Goal: Obtain resource: Download file/media

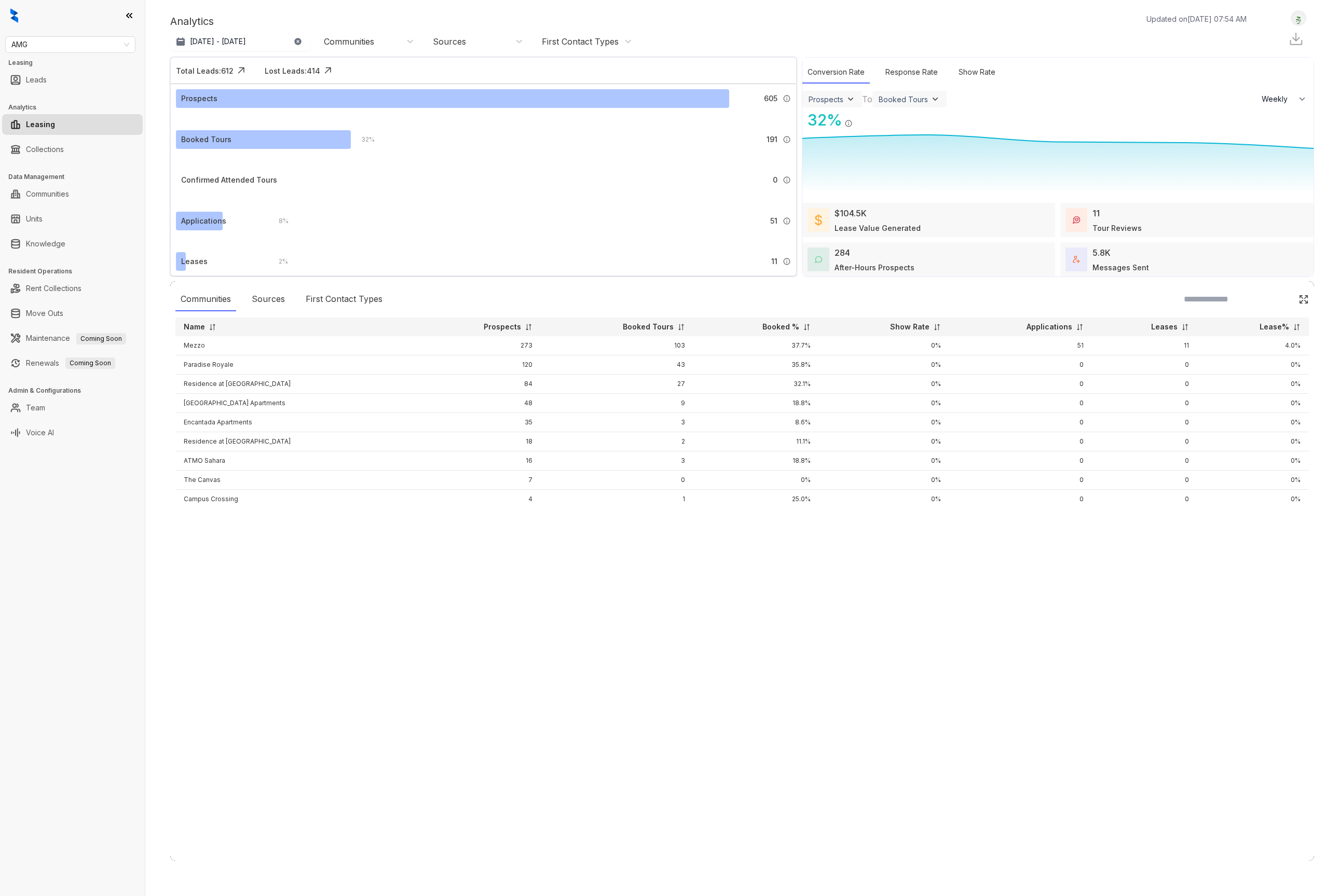
select select "******"
click at [54, 424] on link "Voice AI" at bounding box center [40, 433] width 28 height 21
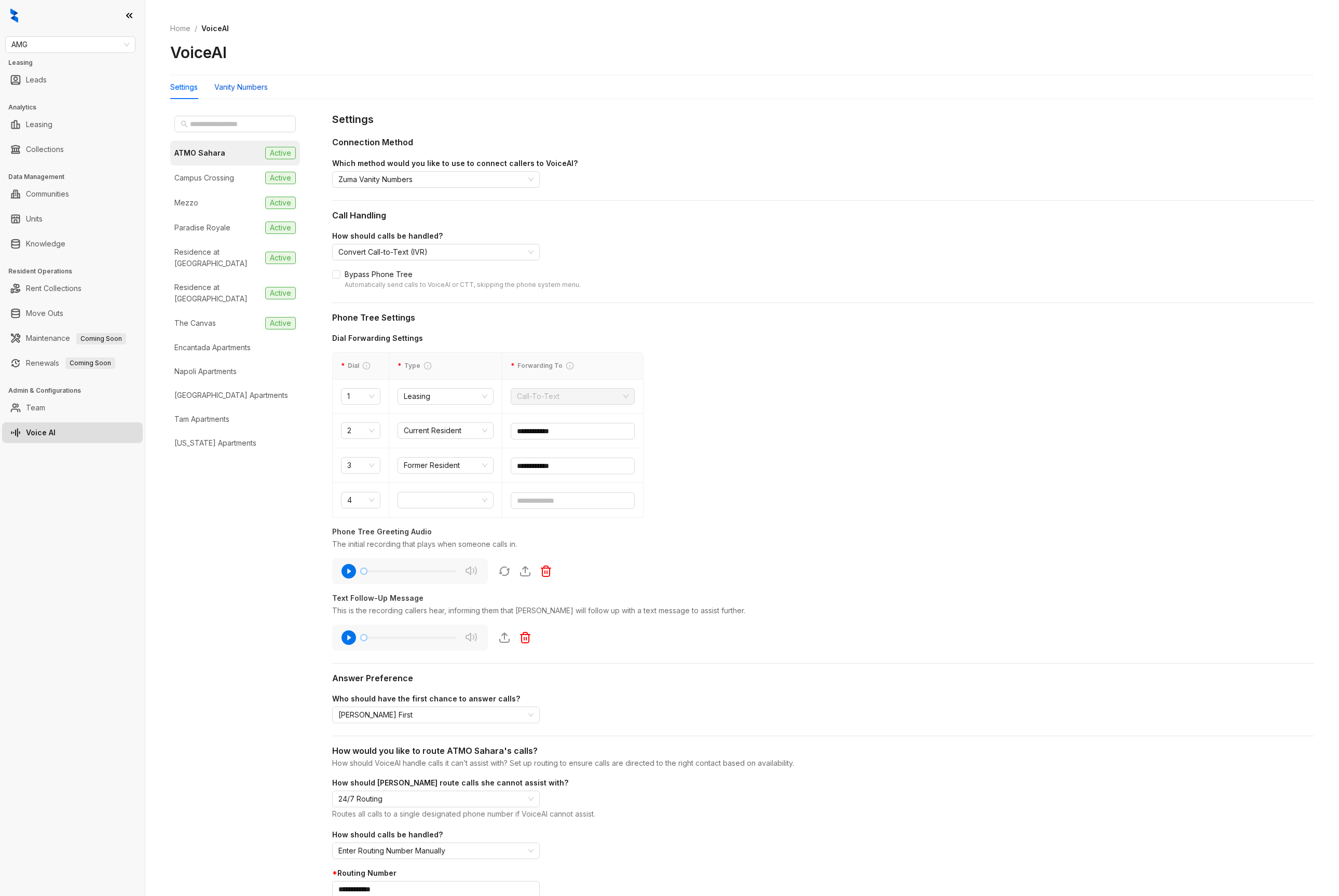
click at [253, 82] on div "Vanity Numbers" at bounding box center [241, 87] width 54 height 12
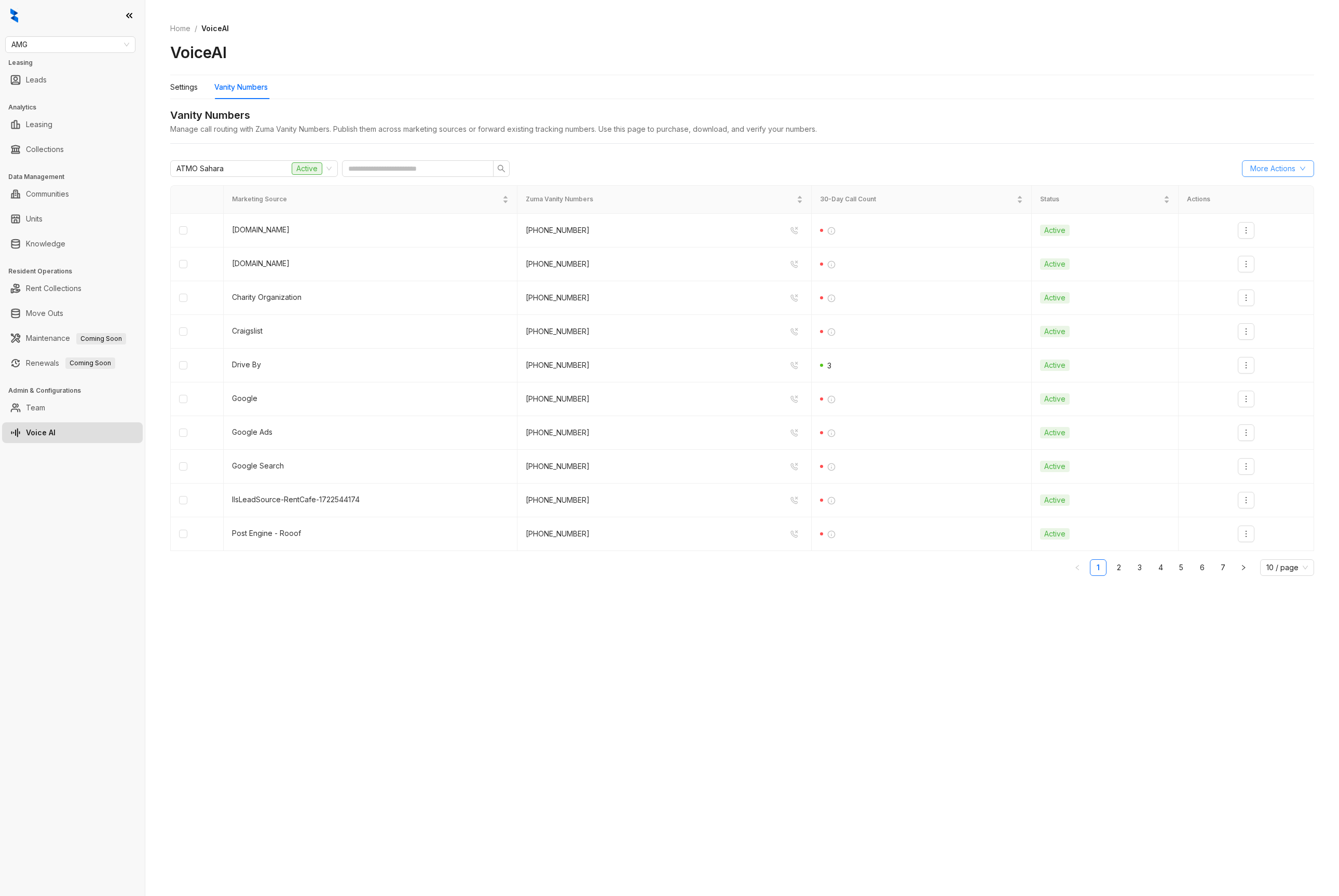
click at [1265, 165] on span "More Actions" at bounding box center [1273, 168] width 45 height 12
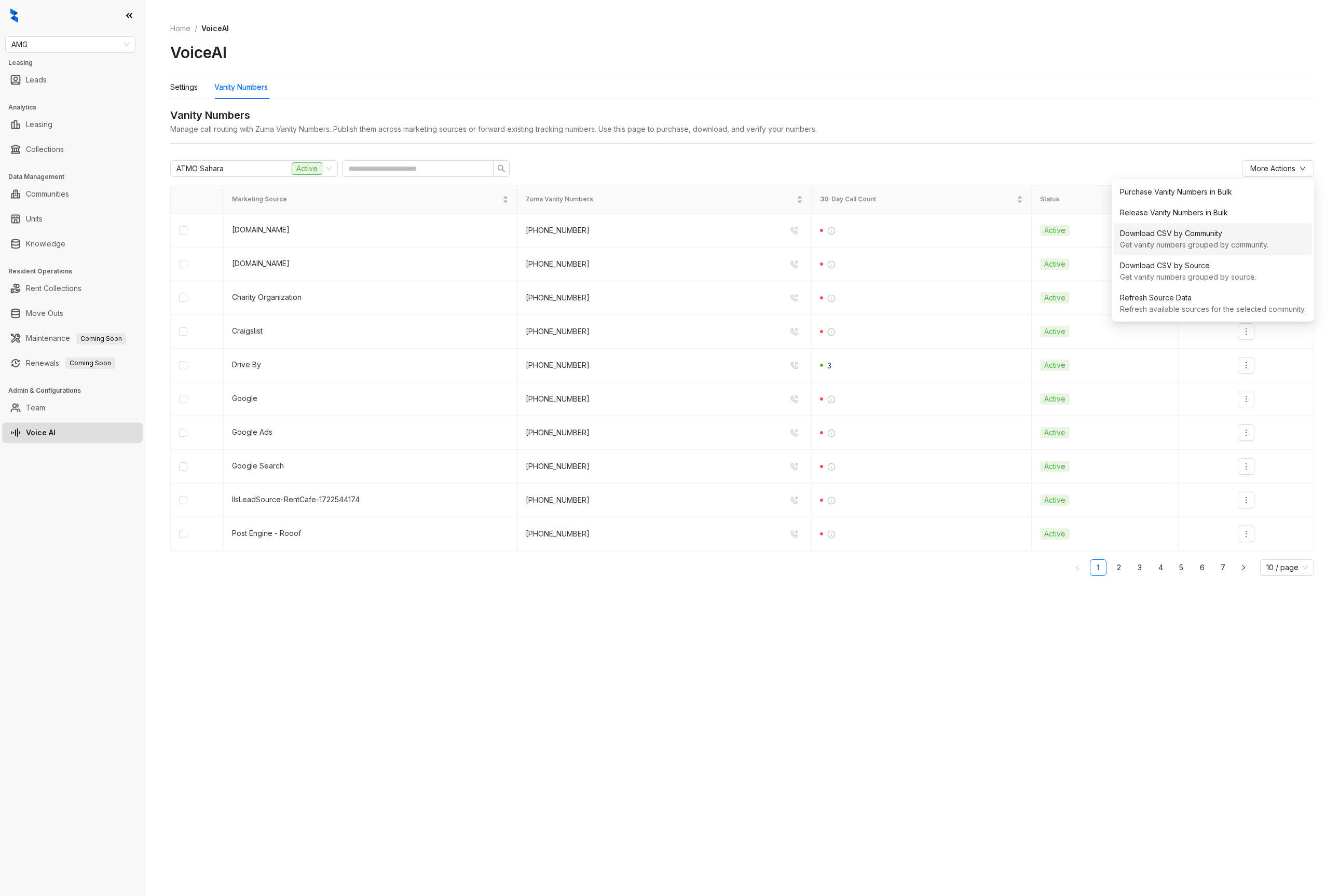
click at [1174, 235] on div "Download CSV by Community" at bounding box center [1213, 233] width 186 height 12
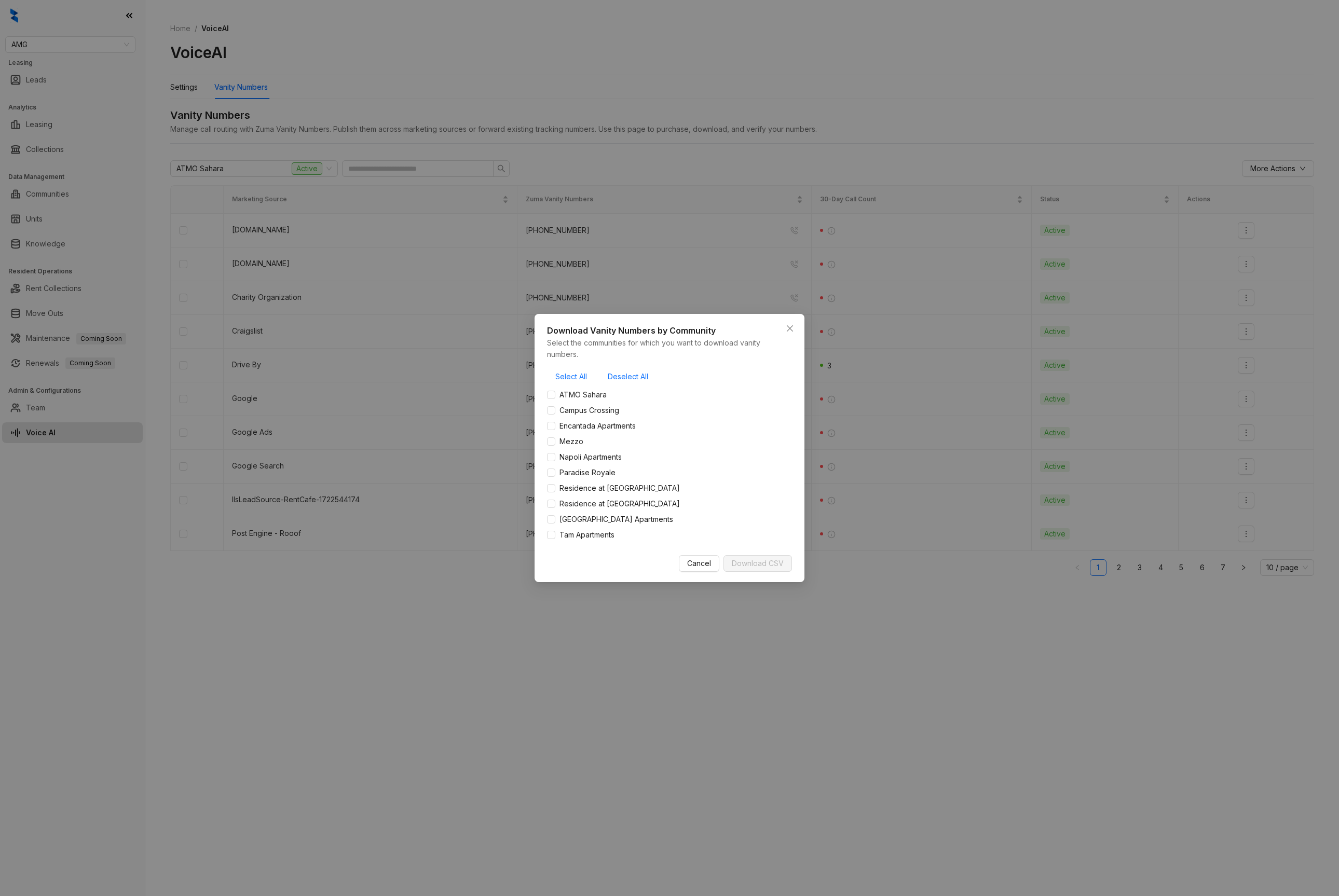
click at [1184, 140] on div "Download Vanity Numbers by Community Select the communities for which you want …" at bounding box center [670, 448] width 1339 height 896
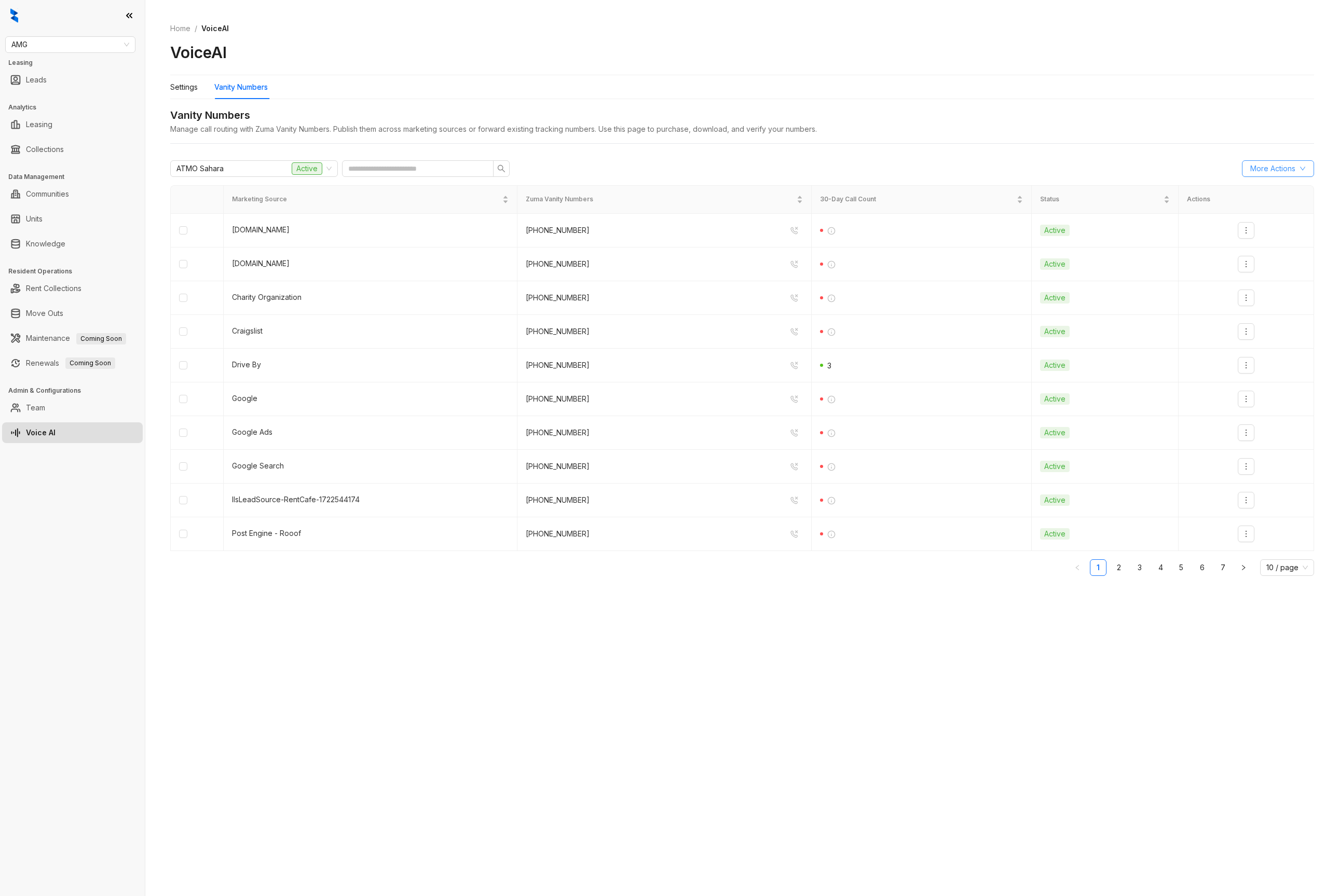
click at [1266, 167] on span "More Actions" at bounding box center [1273, 168] width 45 height 12
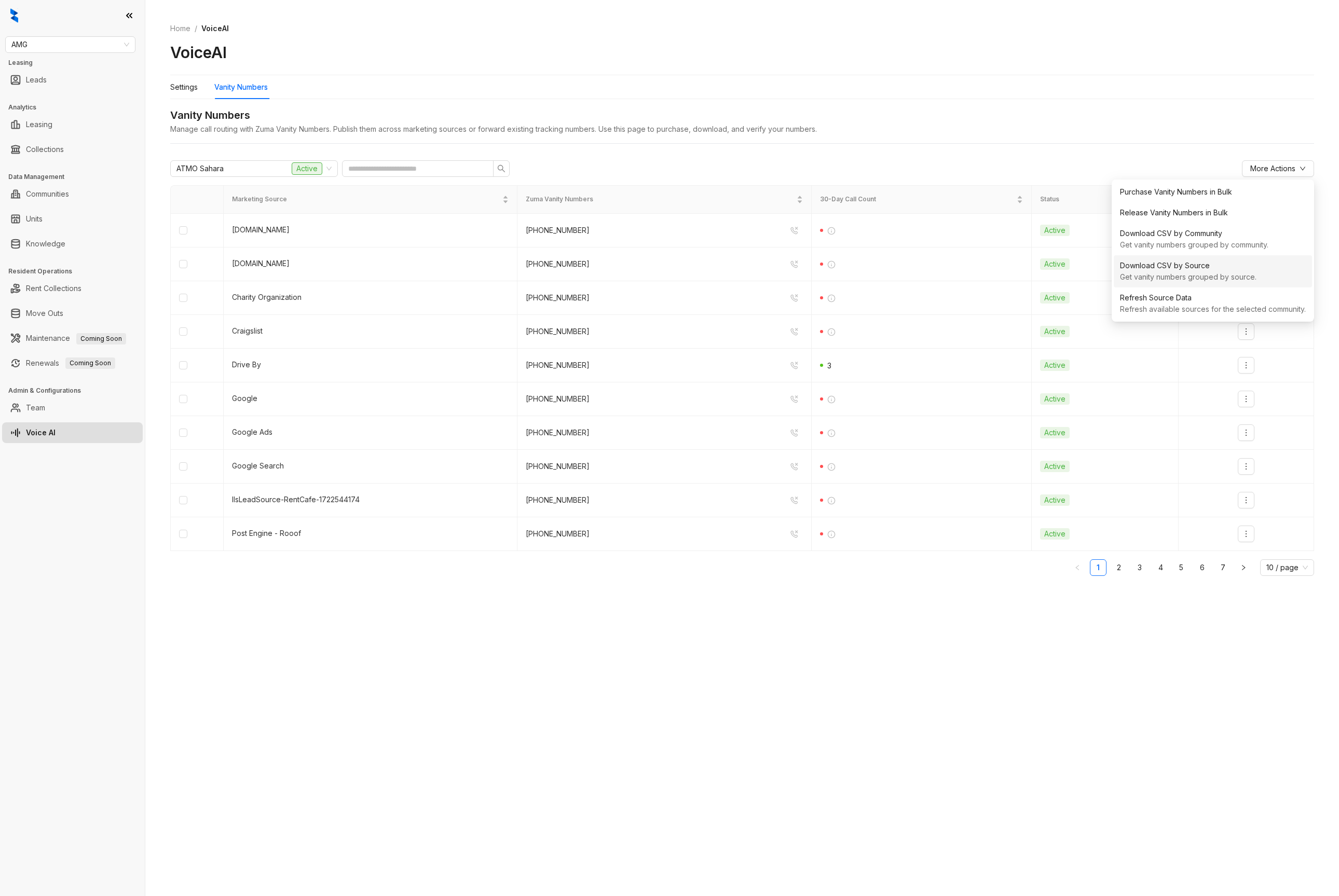
click at [1198, 279] on div "Get vanity numbers grouped by source." at bounding box center [1213, 277] width 186 height 12
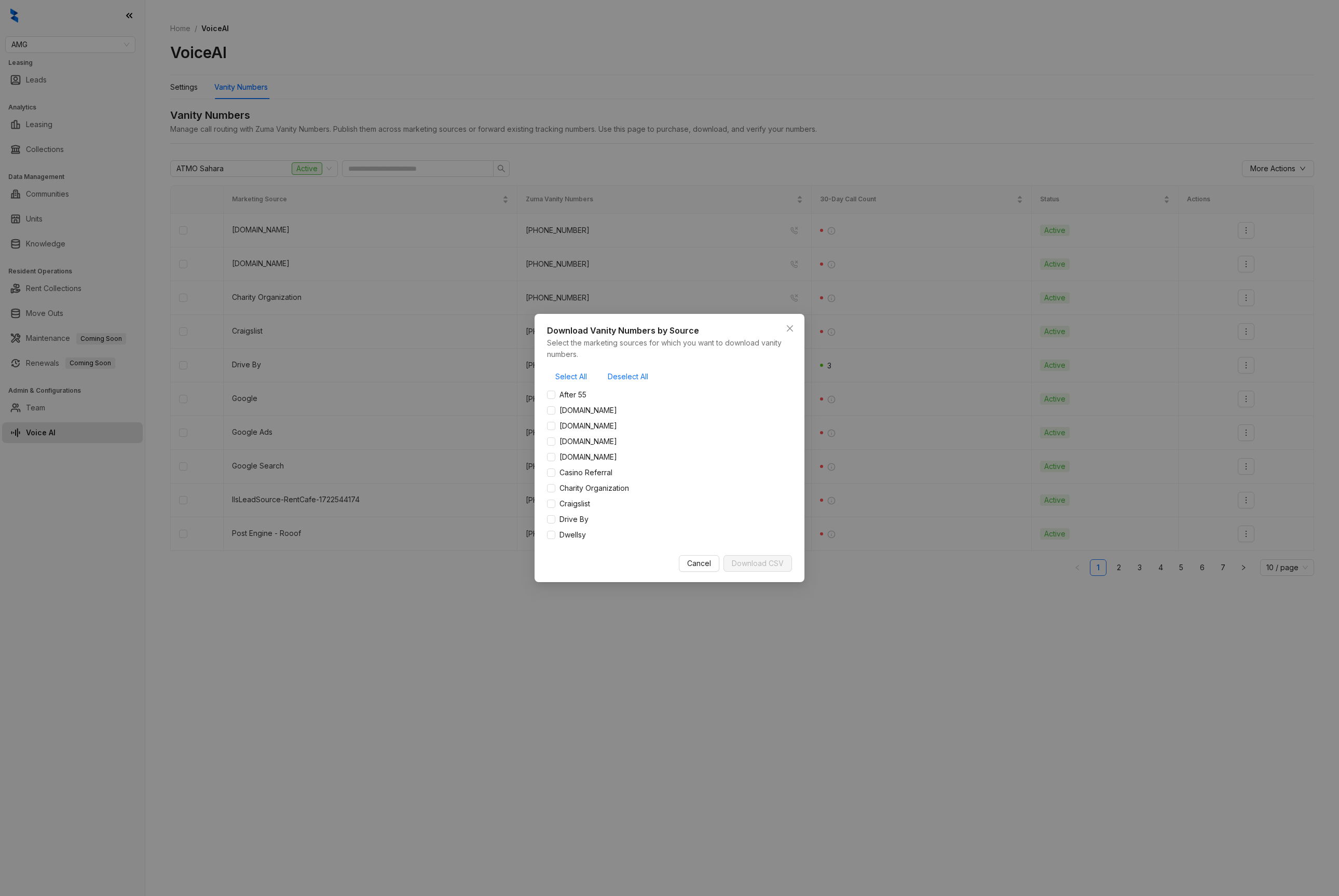
click at [793, 330] on span "Close" at bounding box center [790, 329] width 16 height 9
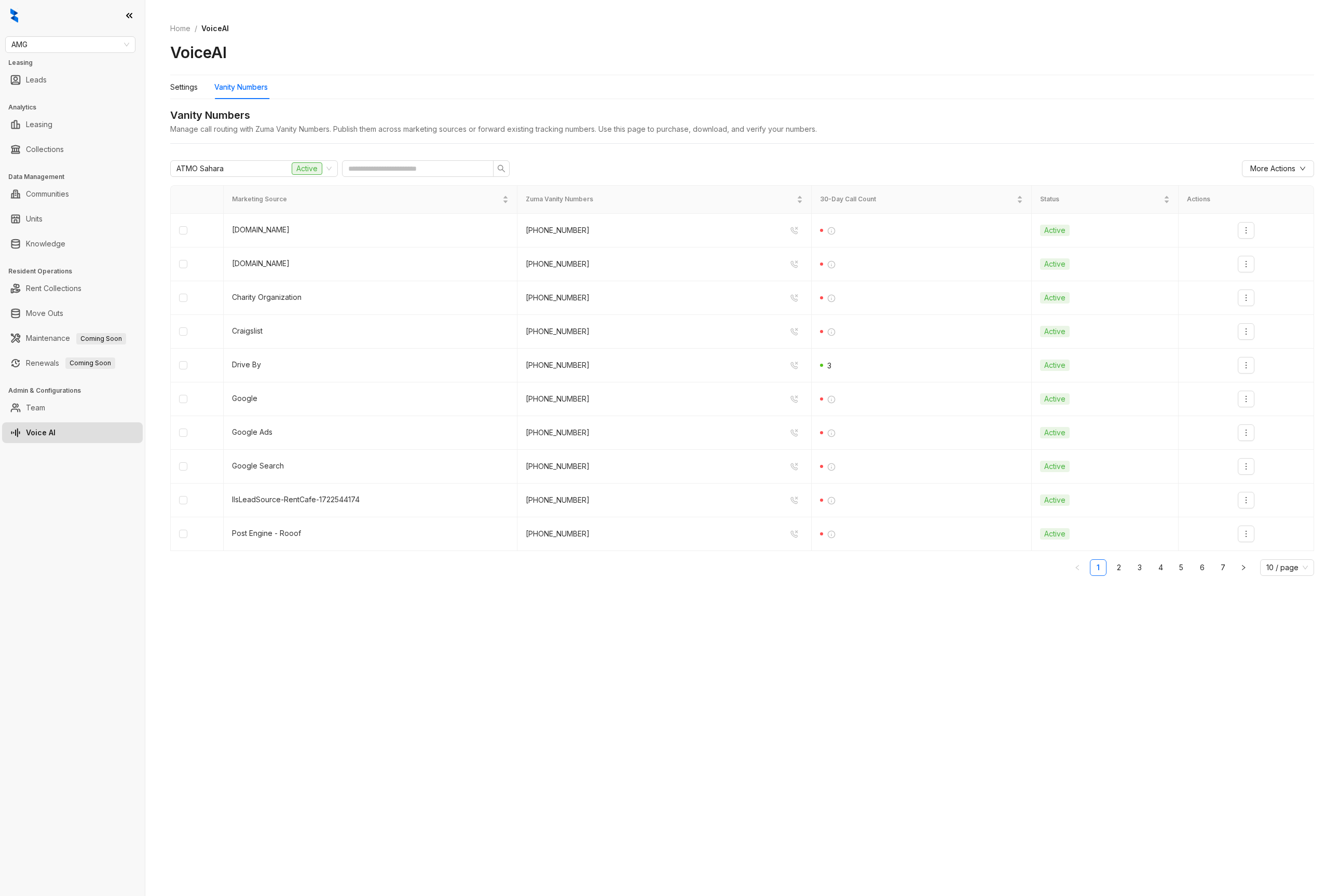
click at [1280, 160] on div "ATMO Sahara Active More Actions Marketing Source Zuma Vanity Numbers 30-Day Cal…" at bounding box center [742, 372] width 1144 height 440
click at [1277, 166] on span "More Actions" at bounding box center [1273, 168] width 45 height 12
